Goal: Information Seeking & Learning: Understand process/instructions

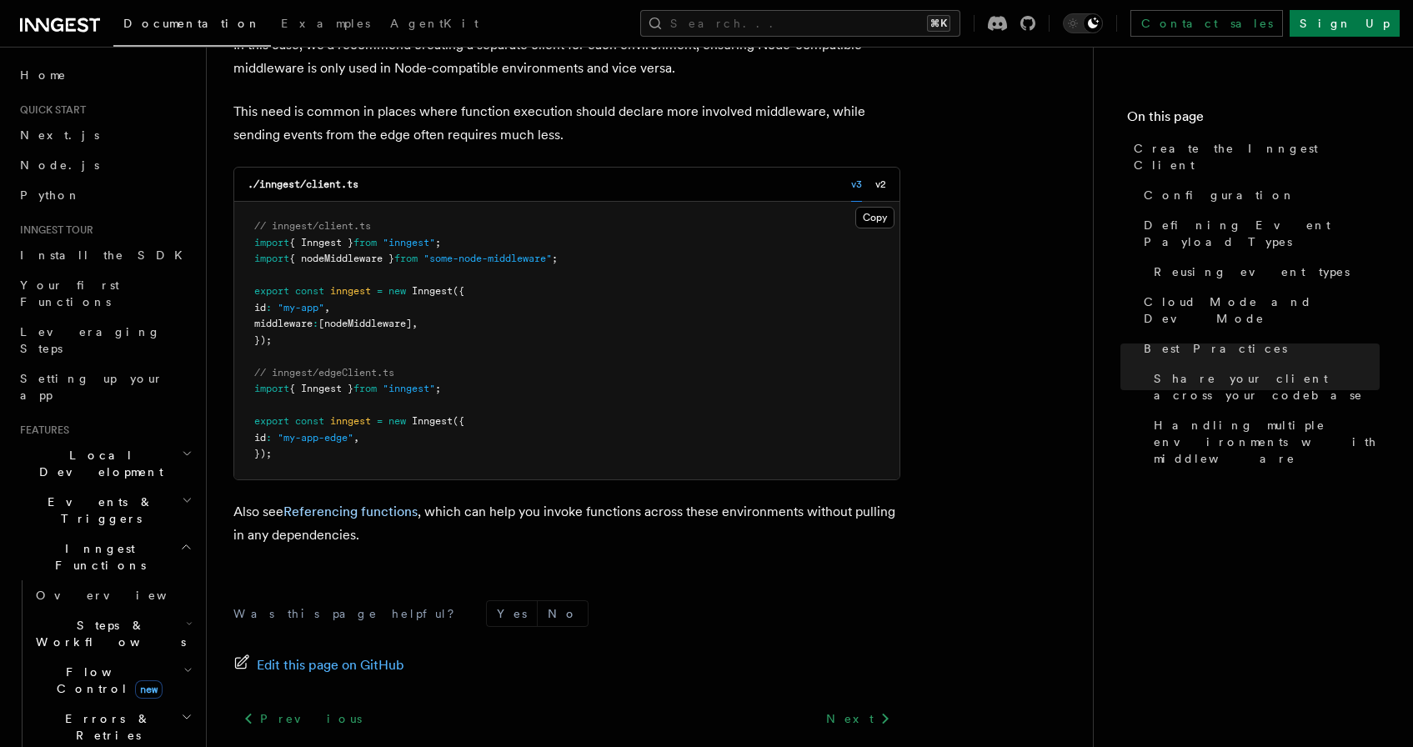
scroll to position [3886, 0]
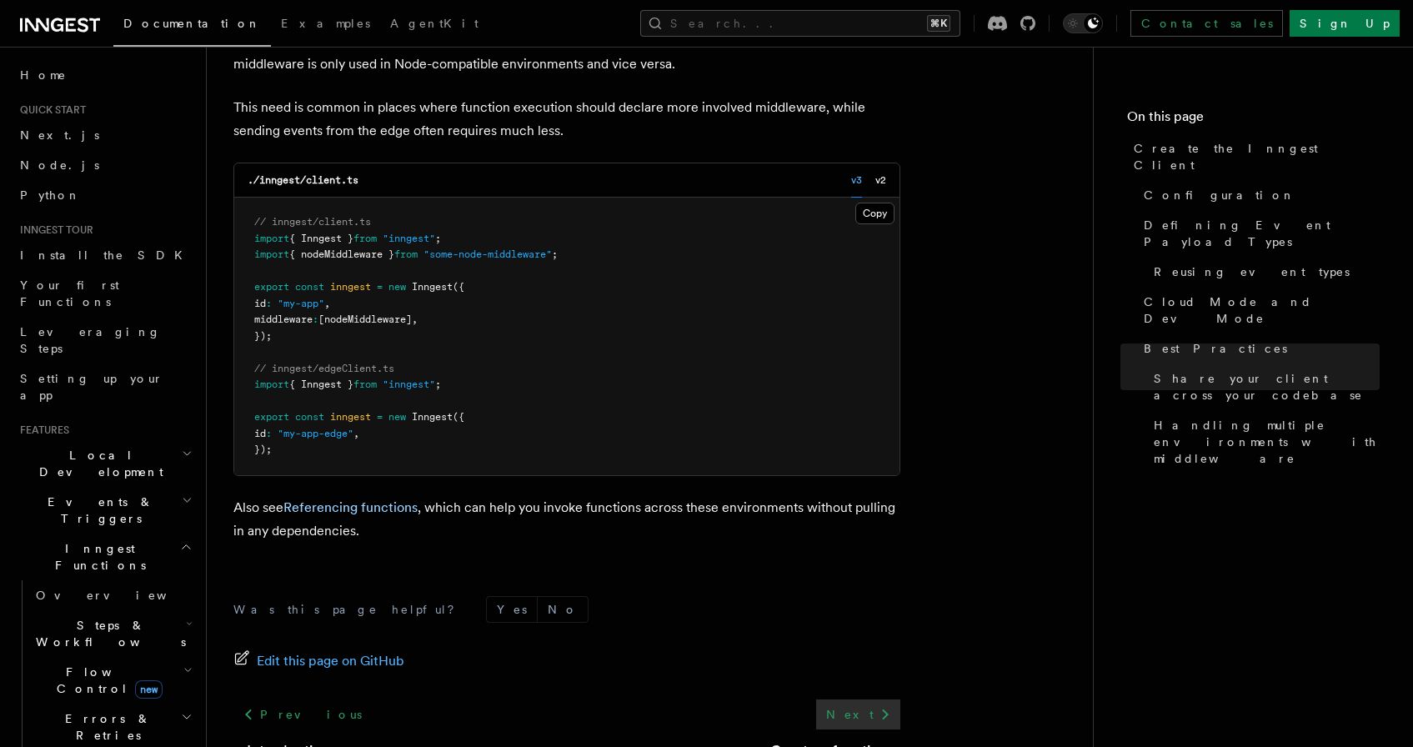
click at [883, 705] on icon at bounding box center [886, 715] width 20 height 20
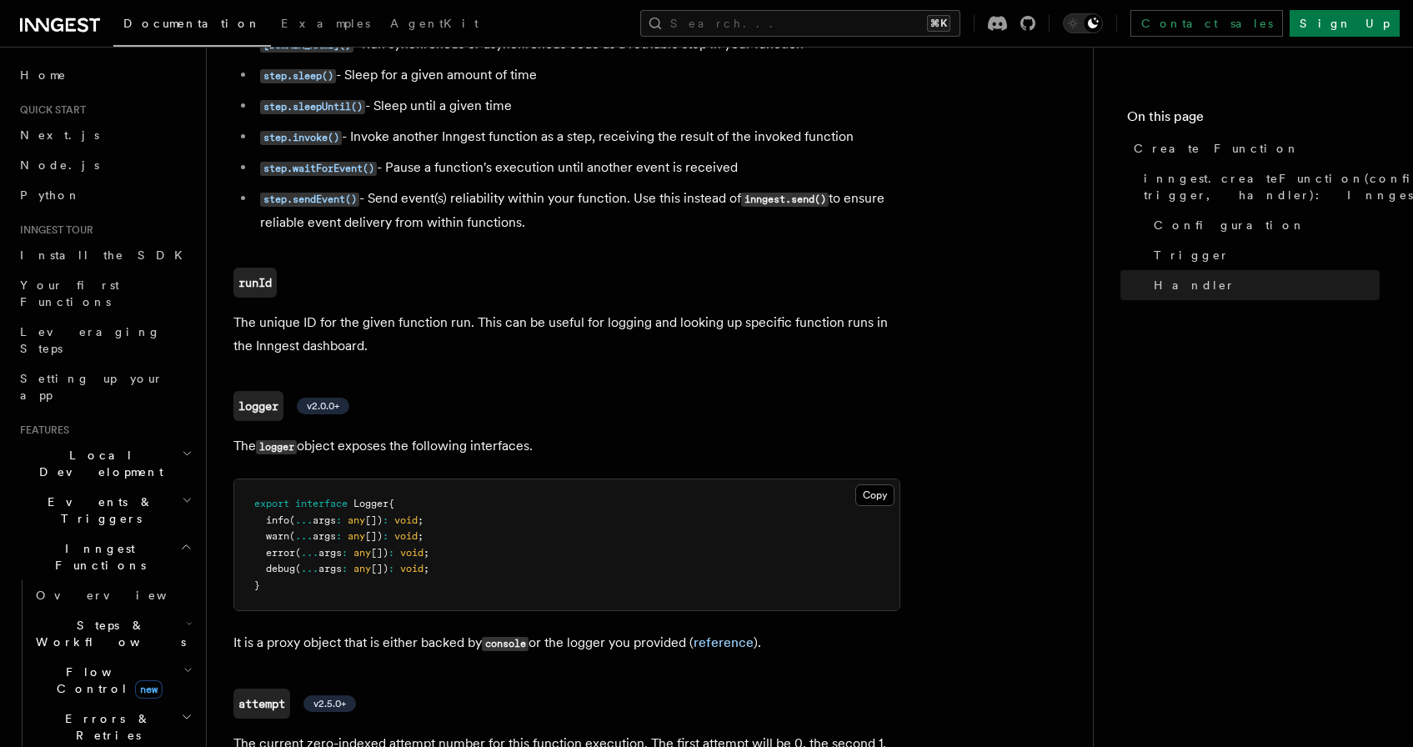
scroll to position [3859, 0]
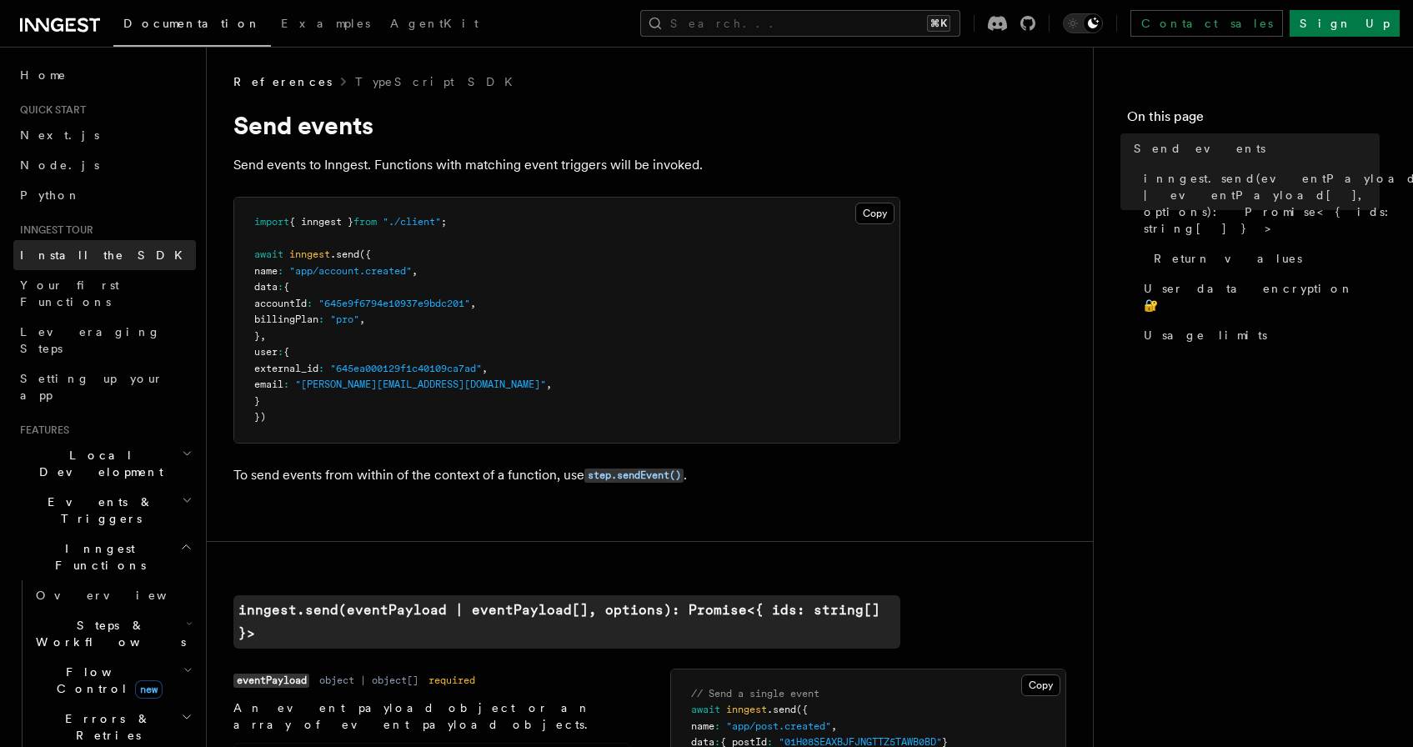
click at [65, 253] on span "Install the SDK" at bounding box center [106, 255] width 173 height 13
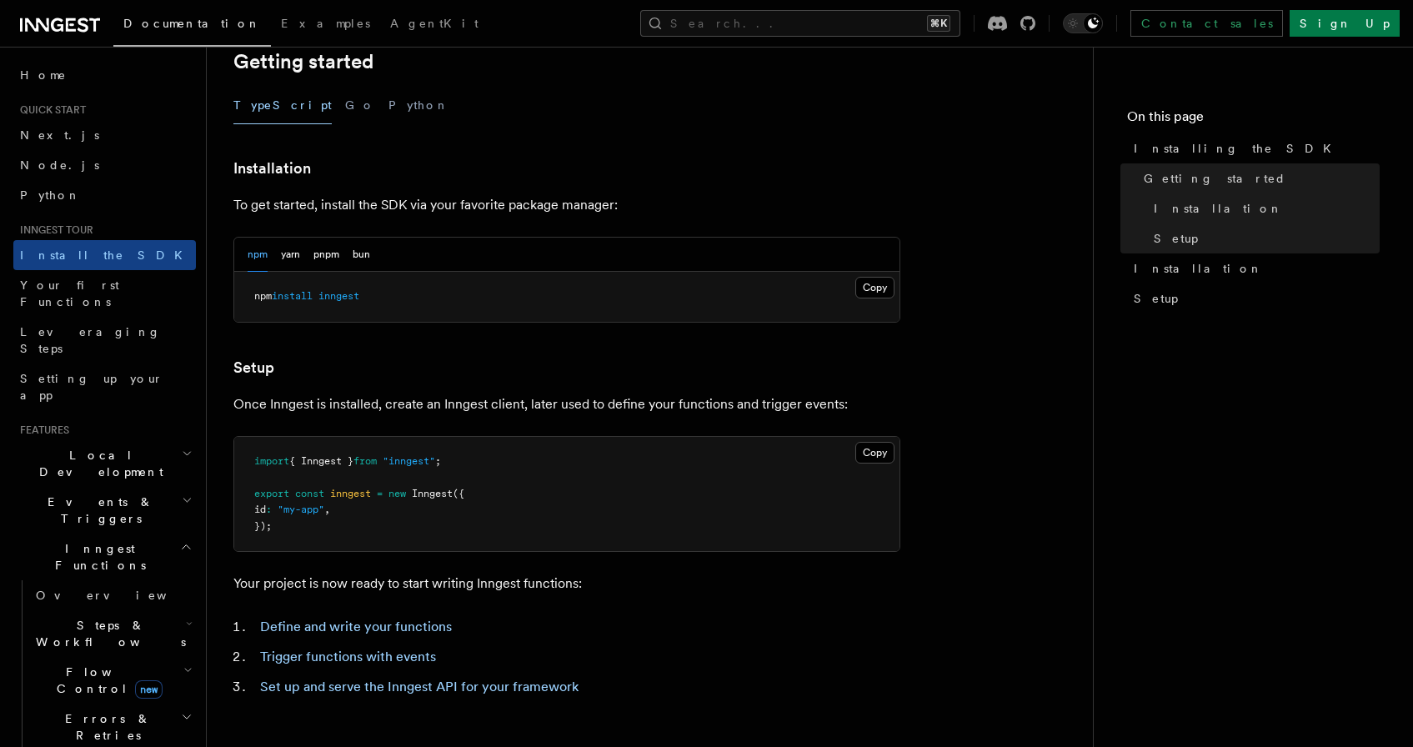
scroll to position [362, 0]
click at [379, 687] on link "Set up and serve the Inngest API for your framework" at bounding box center [419, 685] width 319 height 16
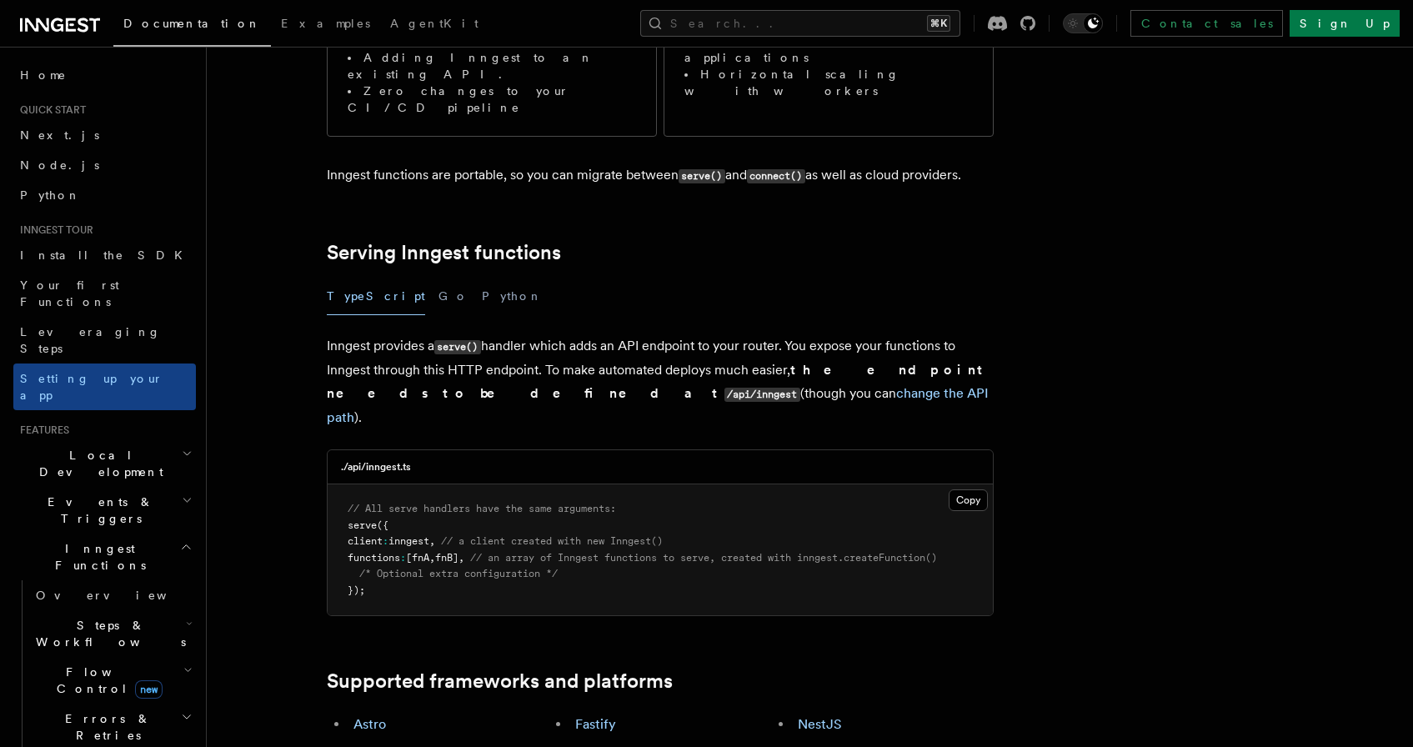
scroll to position [440, 0]
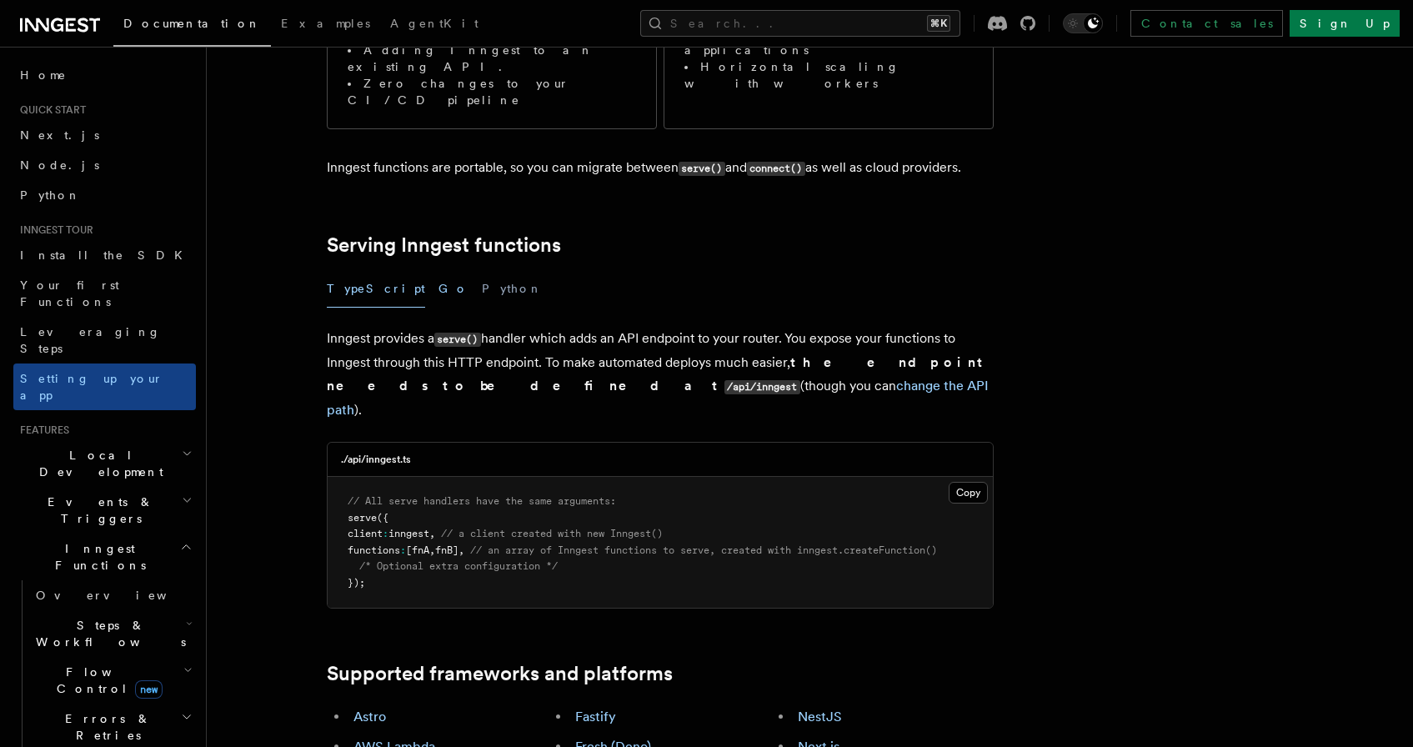
click at [439, 270] on button "Go" at bounding box center [454, 289] width 30 height 38
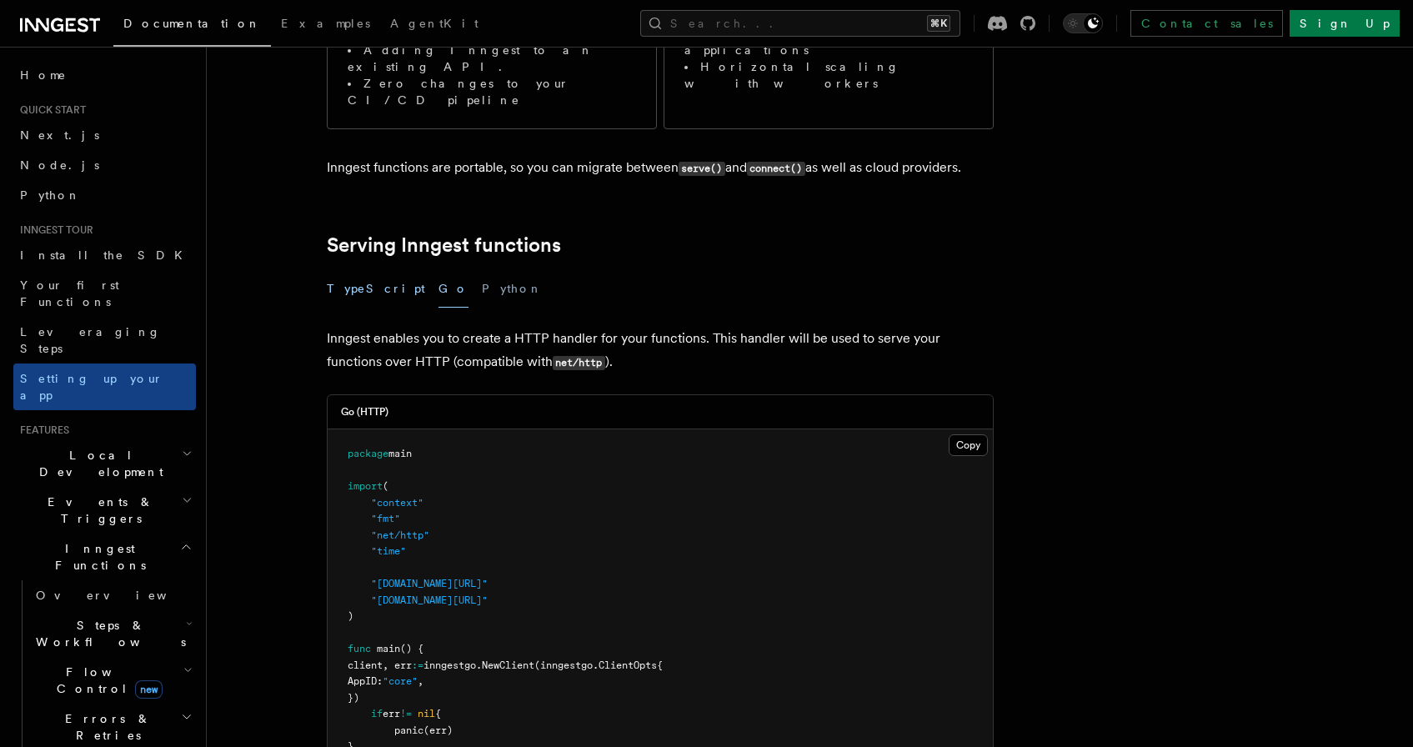
click at [344, 270] on button "TypeScript" at bounding box center [376, 289] width 98 height 38
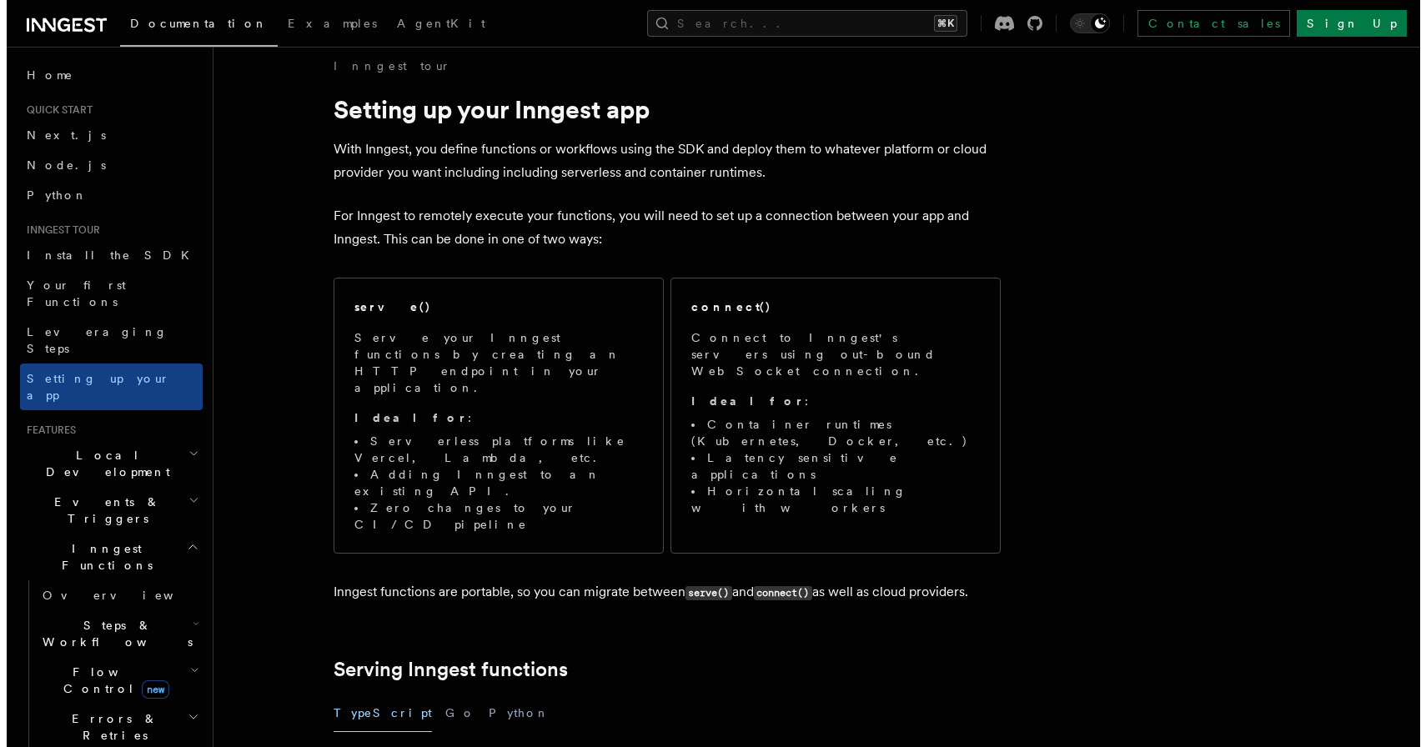
scroll to position [36, 0]
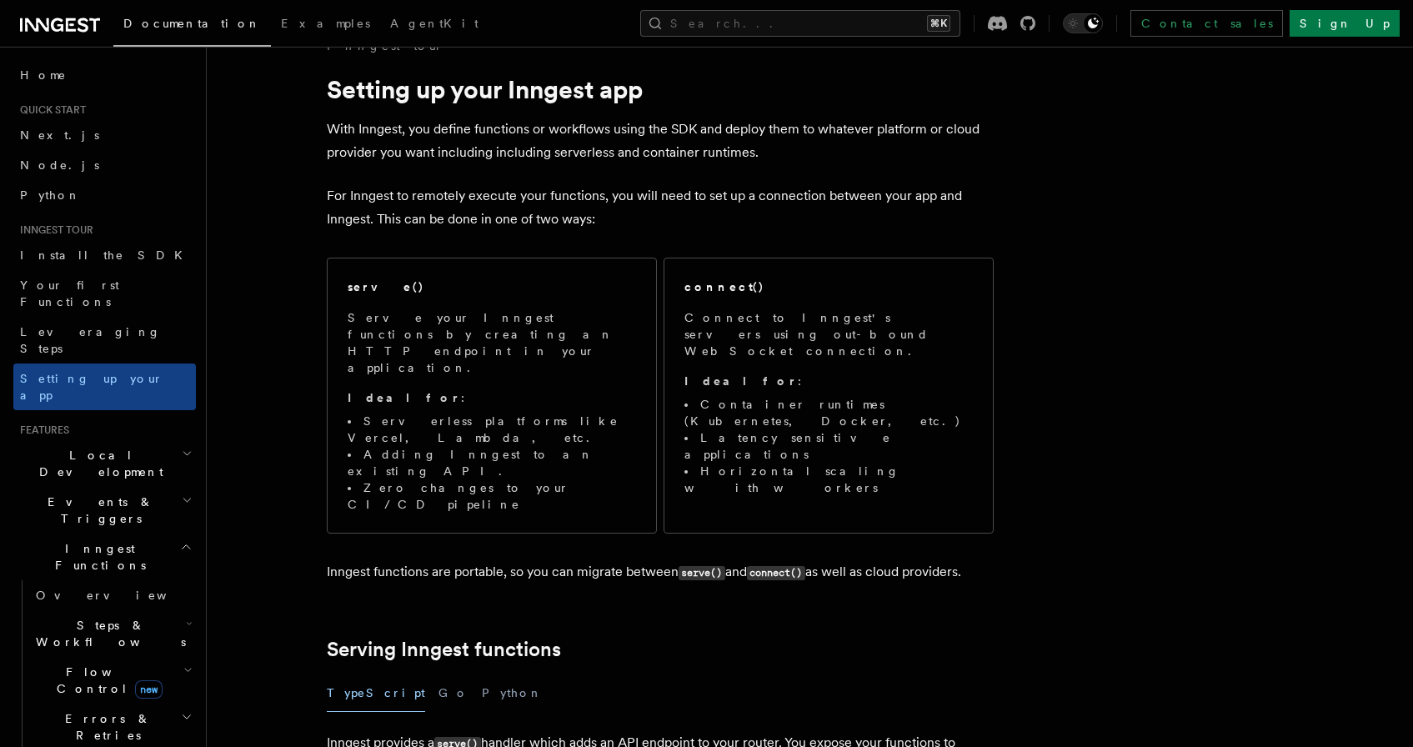
click at [446, 737] on code "serve()" at bounding box center [457, 744] width 47 height 14
click at [480, 737] on code "serve()" at bounding box center [457, 744] width 47 height 14
copy code "serve()"
click at [861, 27] on button "Search... ⌘K" at bounding box center [800, 23] width 320 height 27
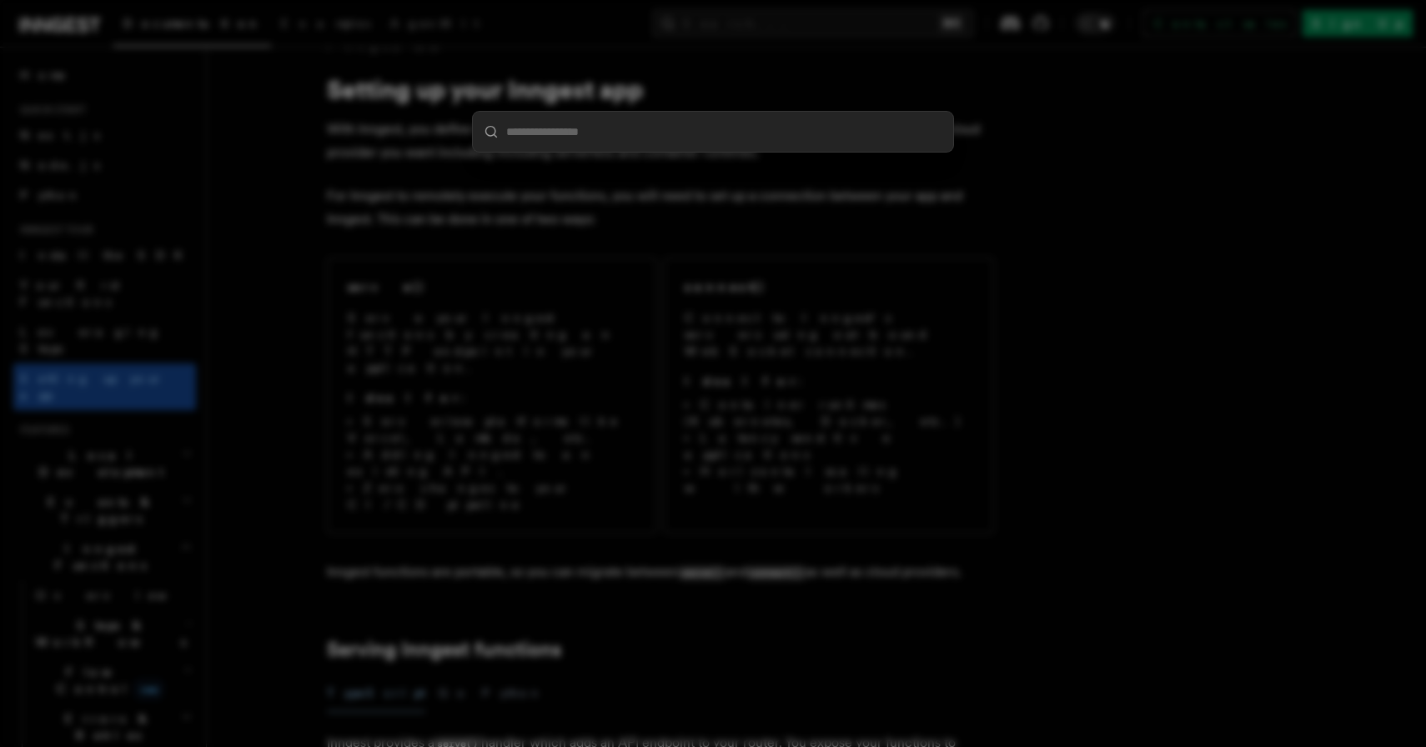
type input "*******"
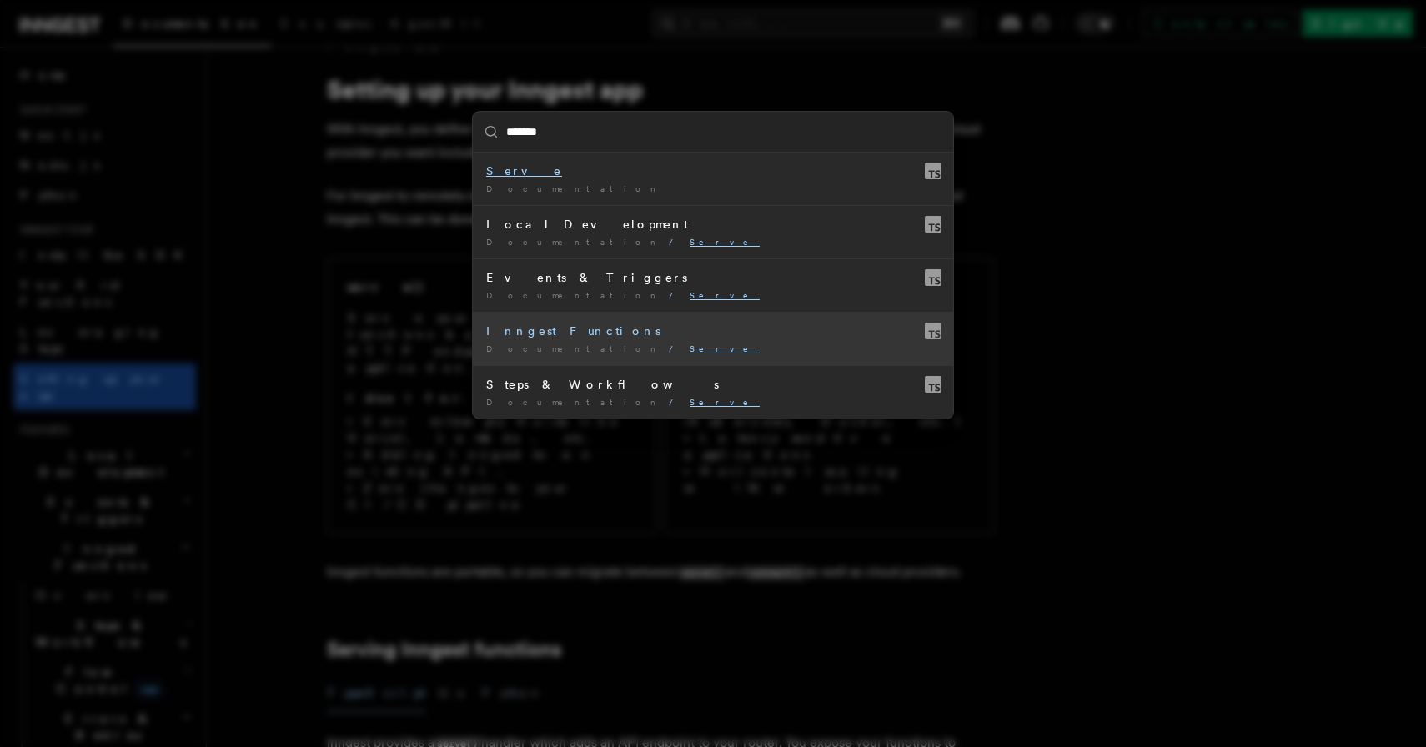
click at [690, 354] on mark "Serve" at bounding box center [725, 349] width 70 height 10
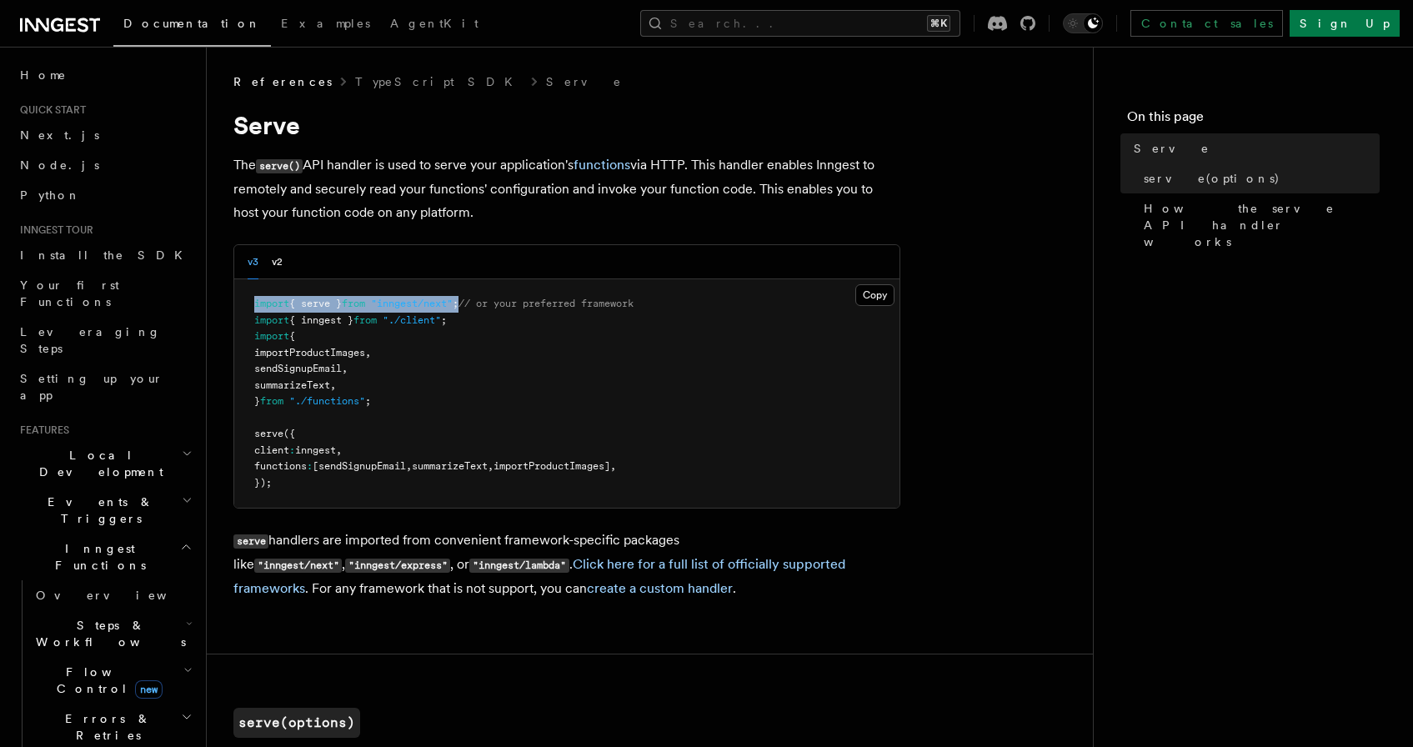
drag, startPoint x: 476, startPoint y: 307, endPoint x: 246, endPoint y: 302, distance: 230.2
click at [246, 302] on pre "import { serve } from "inngest/next" ; // or your preferred framework import { …" at bounding box center [566, 393] width 665 height 228
copy span "import { serve } from "inngest/next" ;"
